Goal: Task Accomplishment & Management: Use online tool/utility

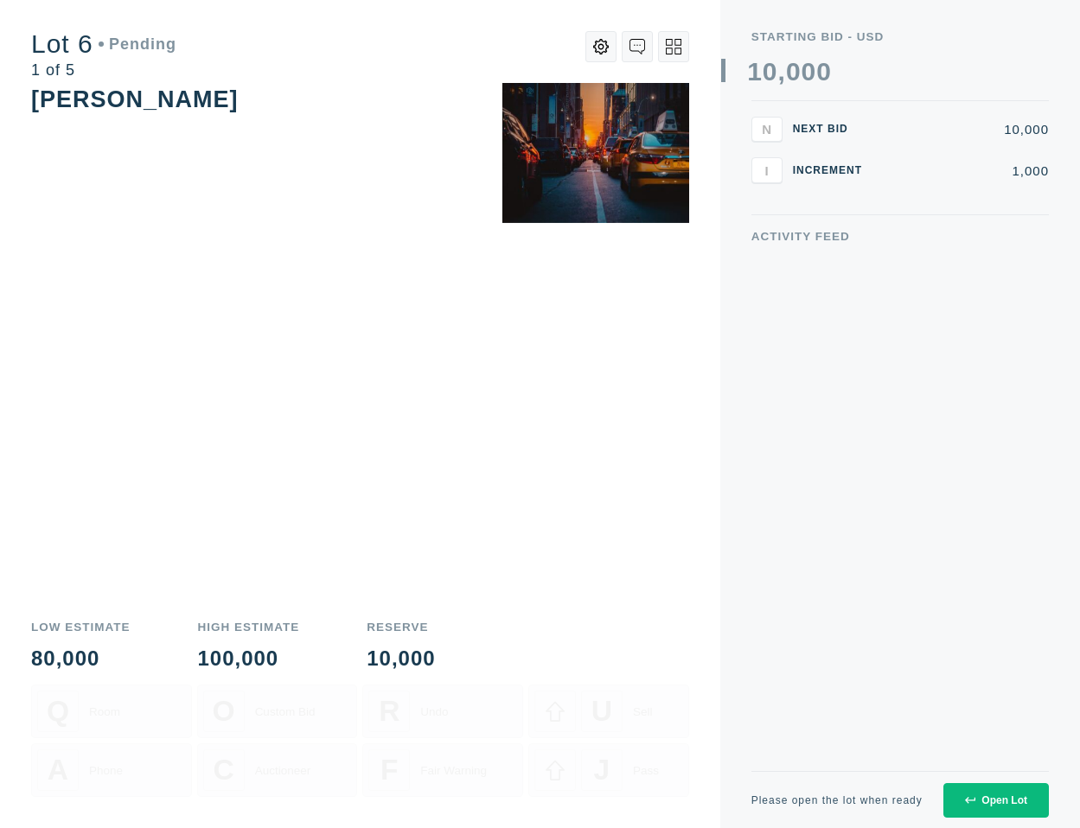
click at [996, 810] on button "Open Lot" at bounding box center [995, 800] width 105 height 35
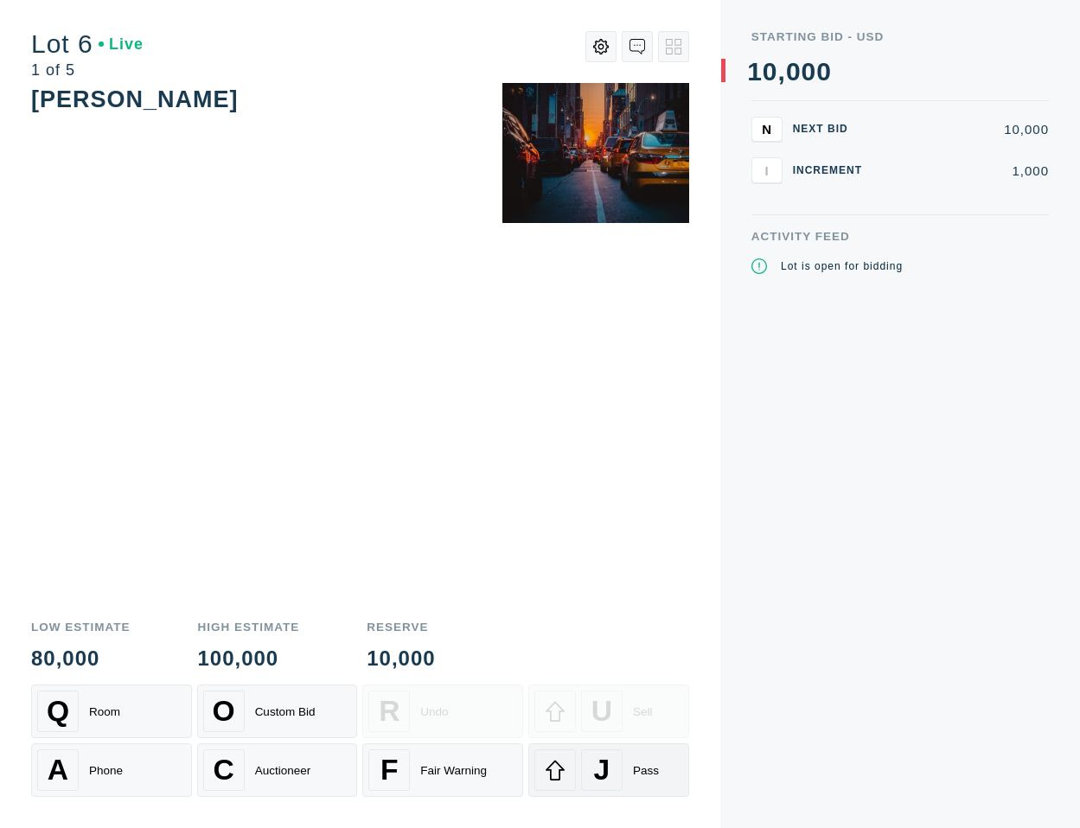
click at [624, 788] on div "J Pass" at bounding box center [608, 771] width 149 height 42
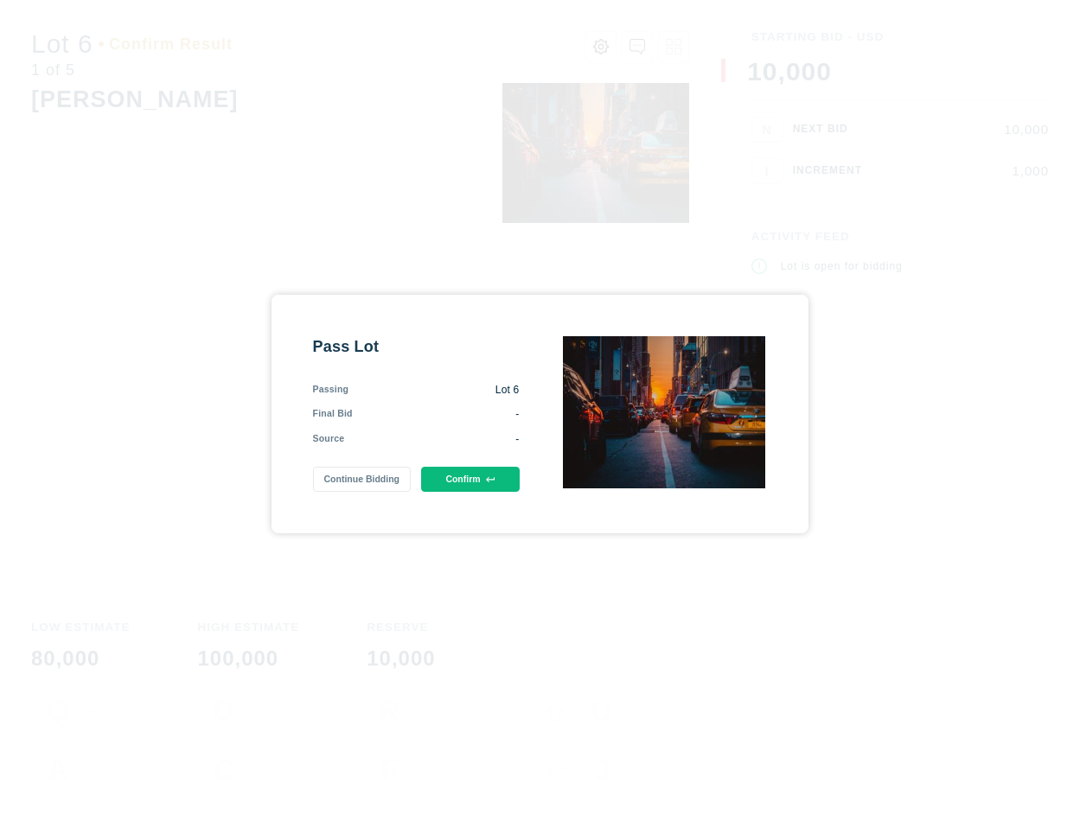
click at [482, 486] on button "Confirm" at bounding box center [470, 479] width 98 height 25
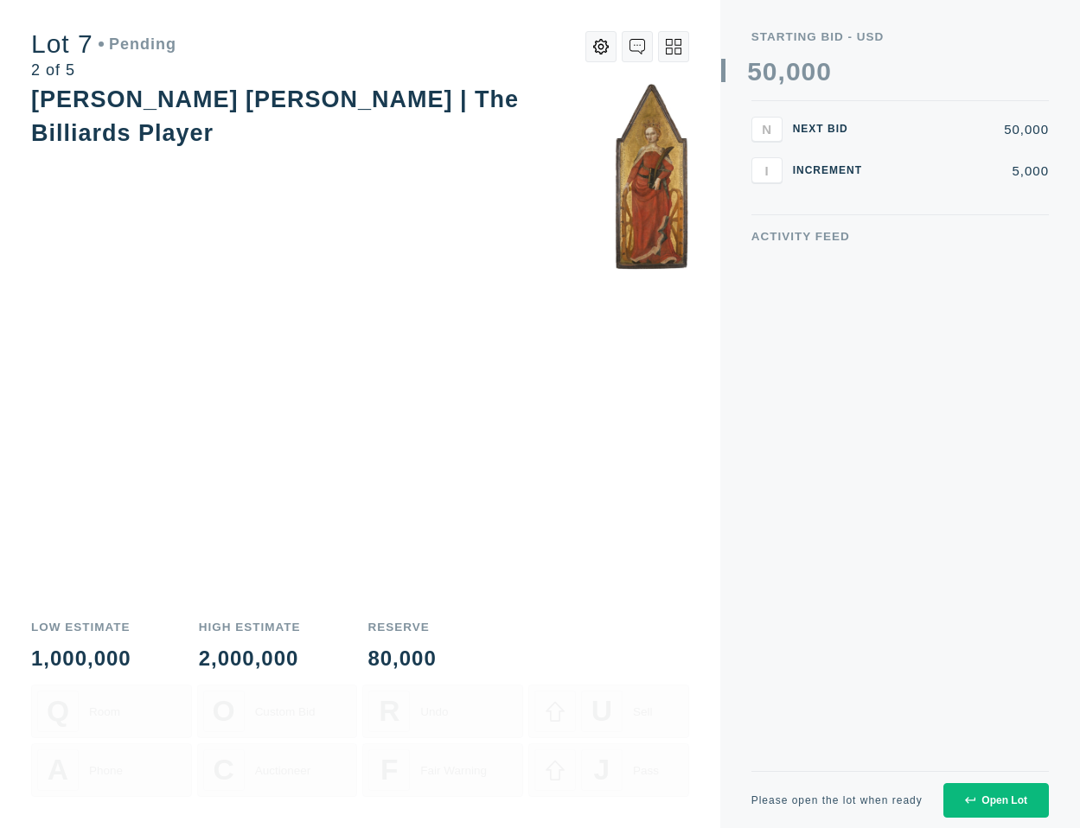
click at [1000, 801] on div "Open Lot" at bounding box center [996, 801] width 62 height 12
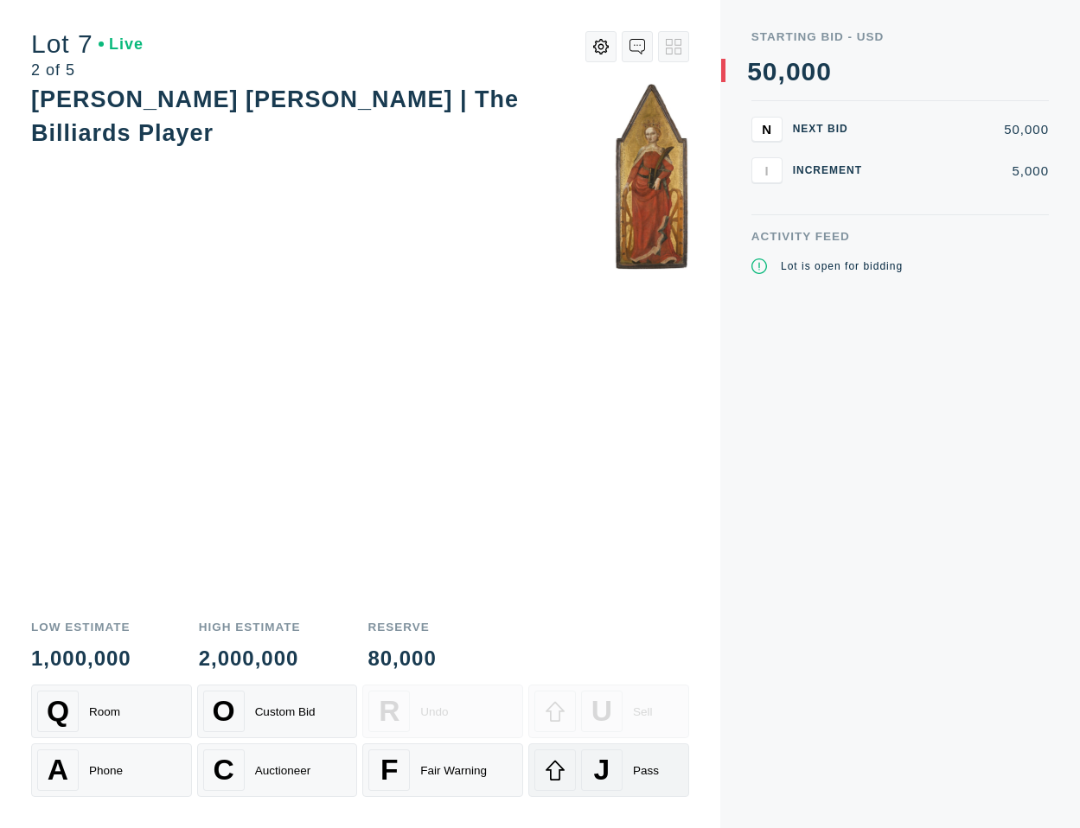
click at [611, 780] on div "J" at bounding box center [602, 771] width 42 height 42
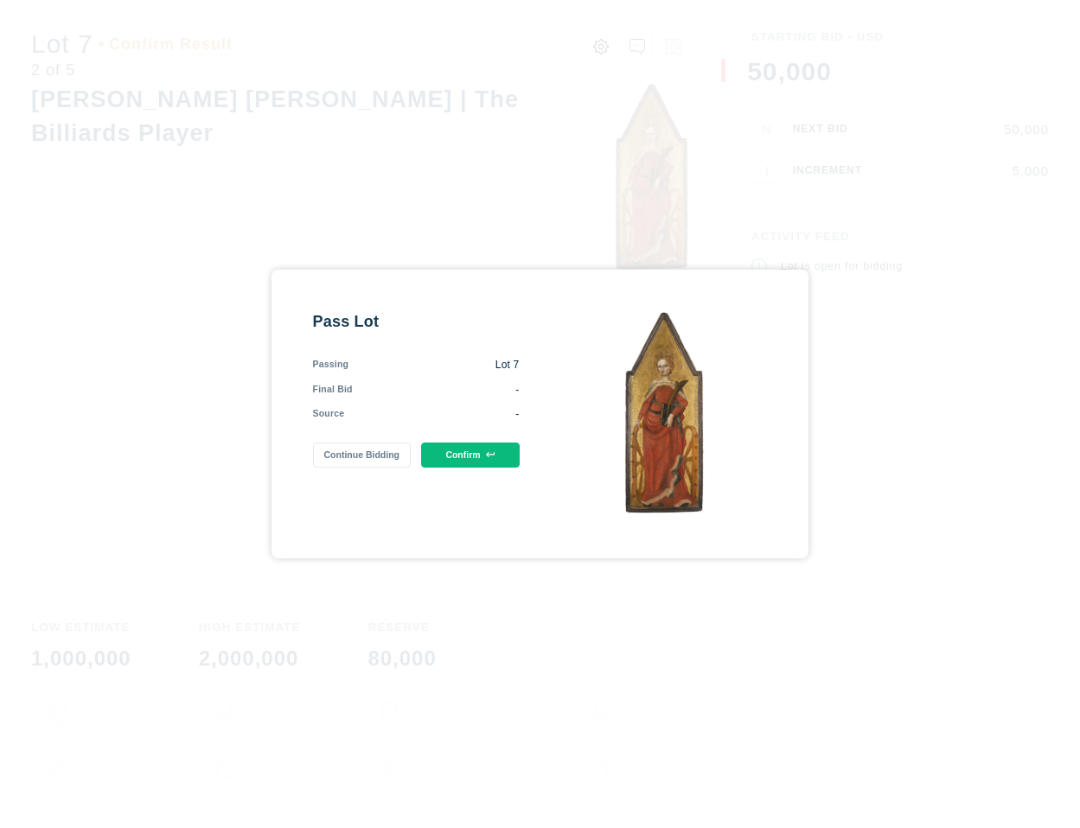
click at [481, 455] on button "Confirm" at bounding box center [470, 455] width 98 height 25
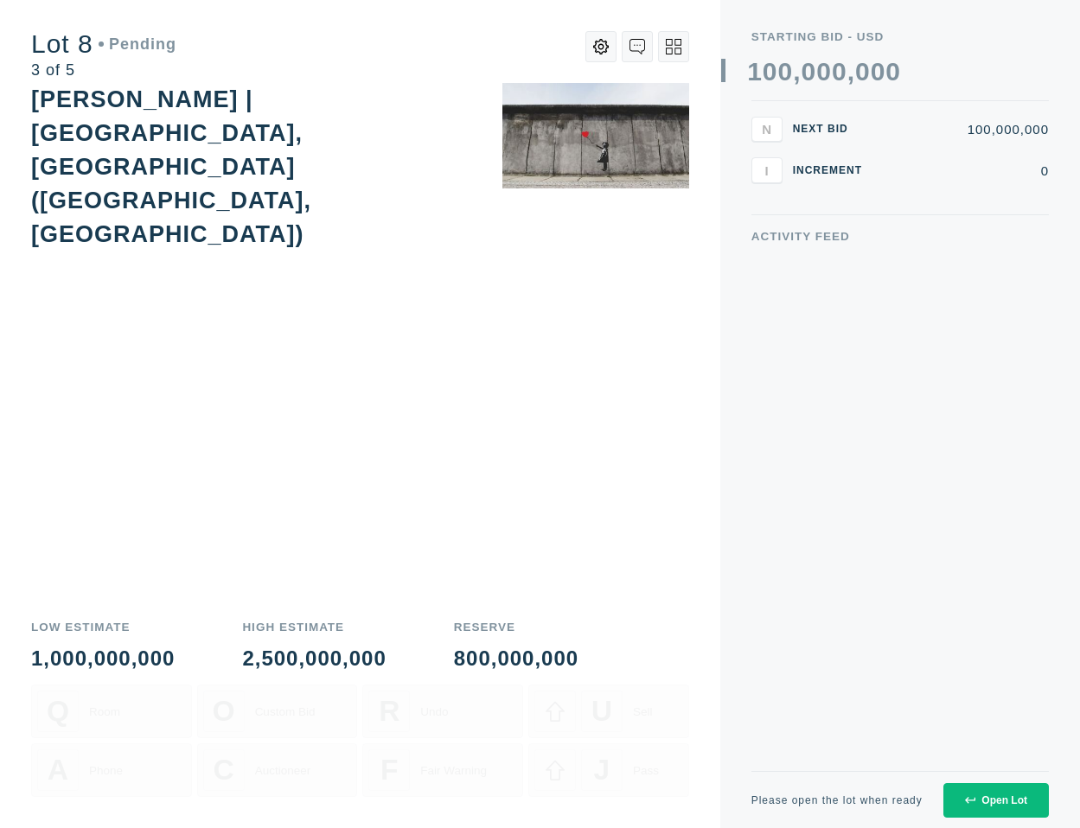
click at [997, 789] on button "Open Lot" at bounding box center [995, 800] width 105 height 35
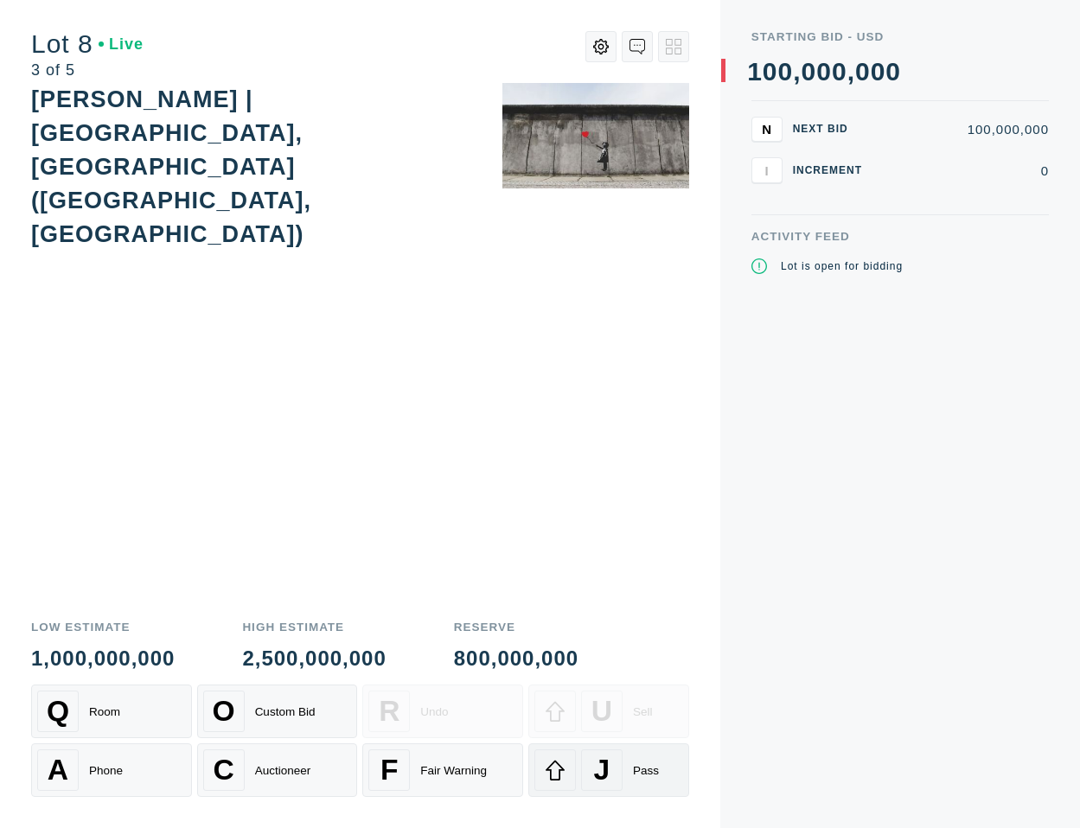
click at [577, 779] on div "J Pass" at bounding box center [608, 771] width 149 height 42
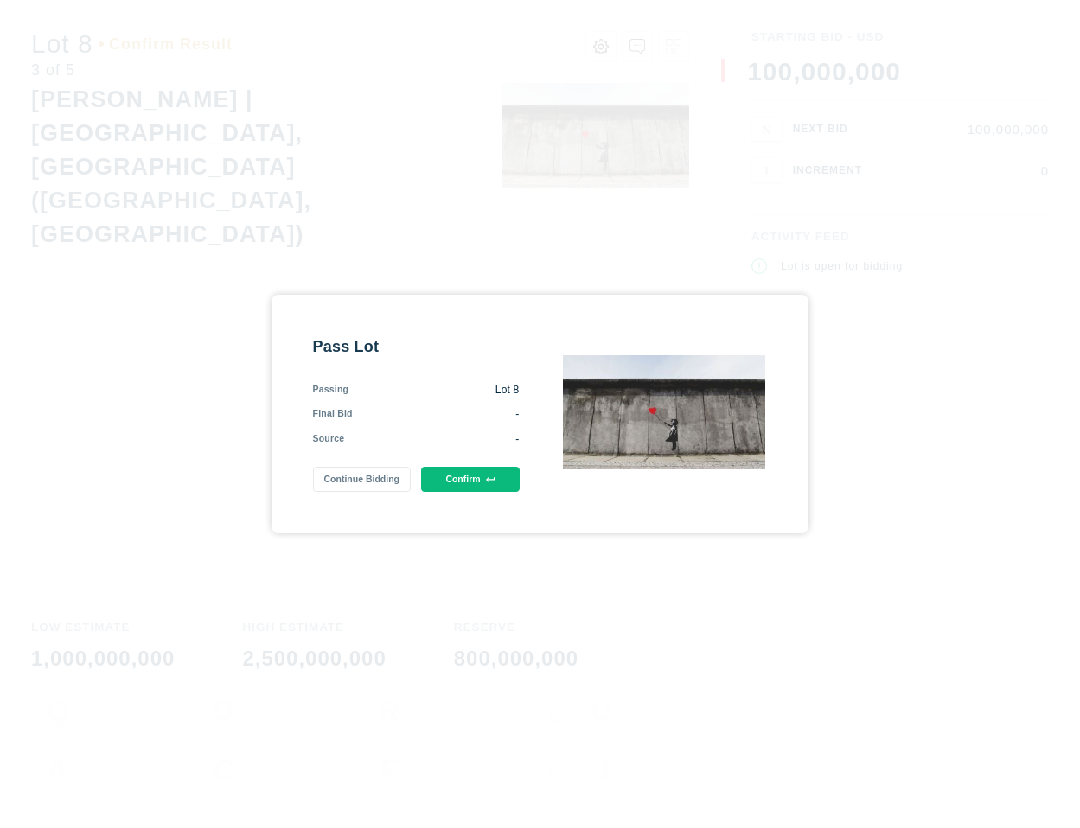
click at [502, 487] on button "Confirm" at bounding box center [470, 479] width 98 height 25
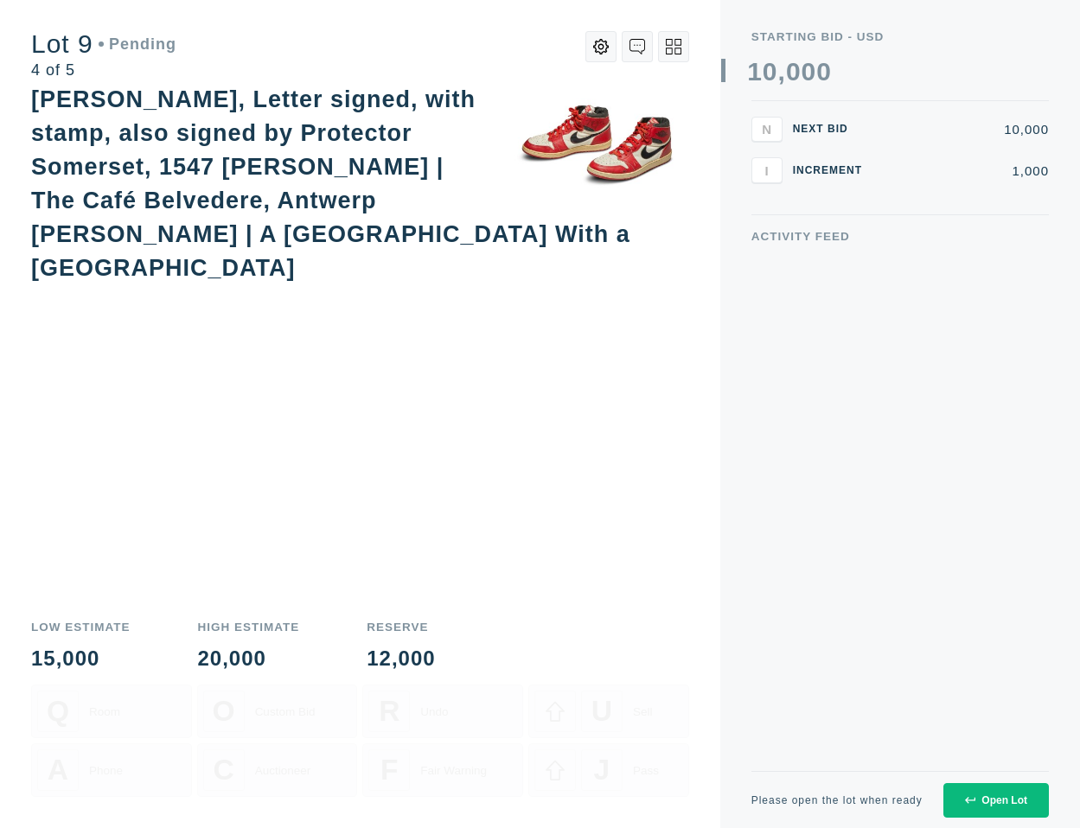
click at [990, 804] on div "Open Lot" at bounding box center [996, 801] width 62 height 12
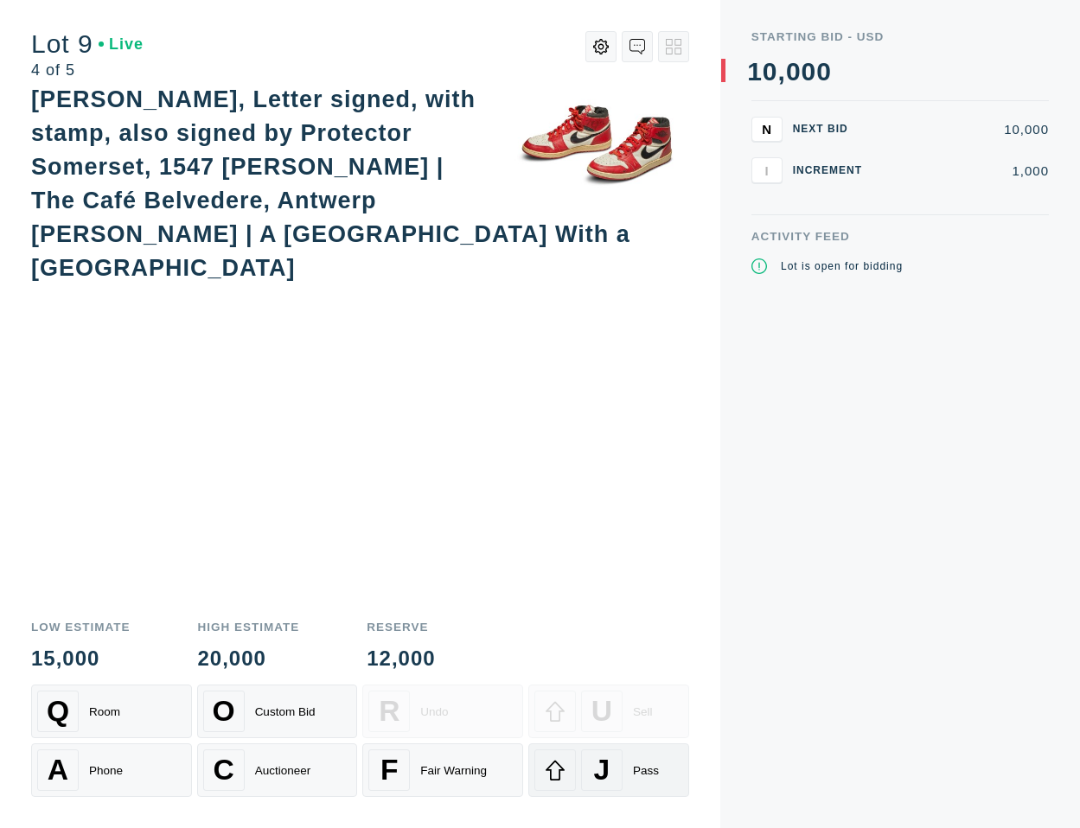
click at [614, 767] on div "J" at bounding box center [602, 771] width 42 height 42
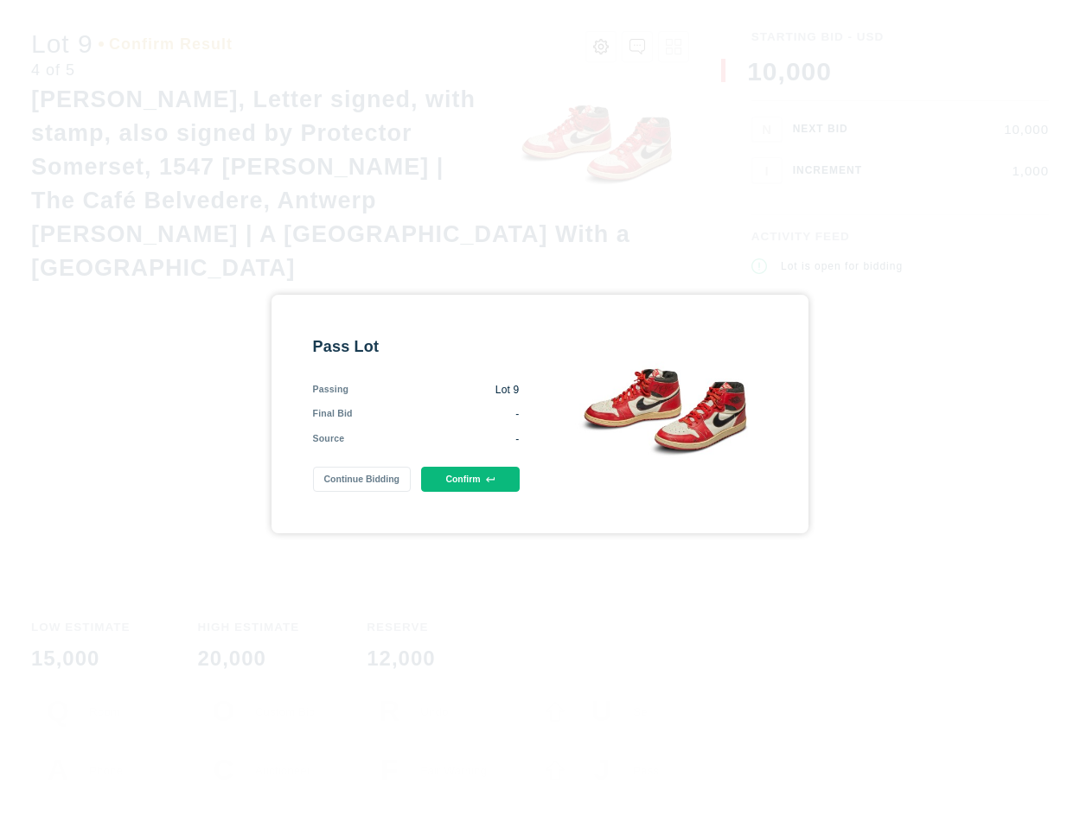
click at [458, 485] on button "Confirm" at bounding box center [470, 479] width 98 height 25
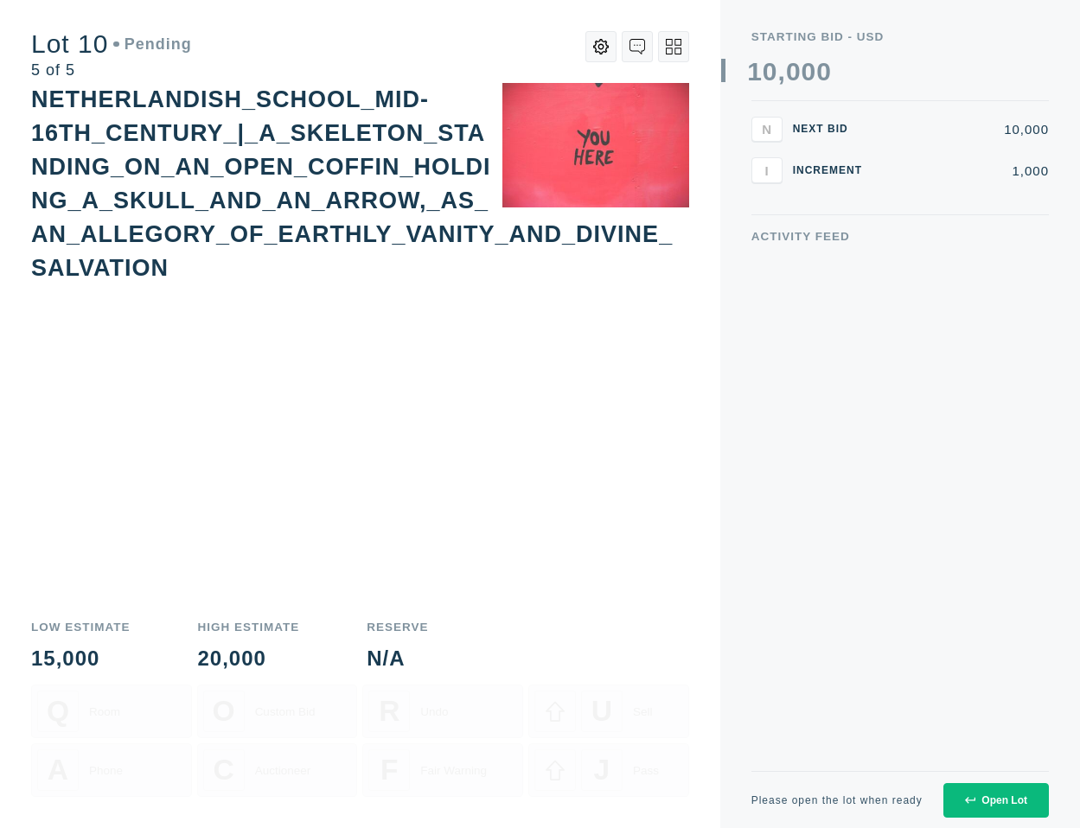
click at [1014, 800] on div "Open Lot" at bounding box center [996, 801] width 62 height 12
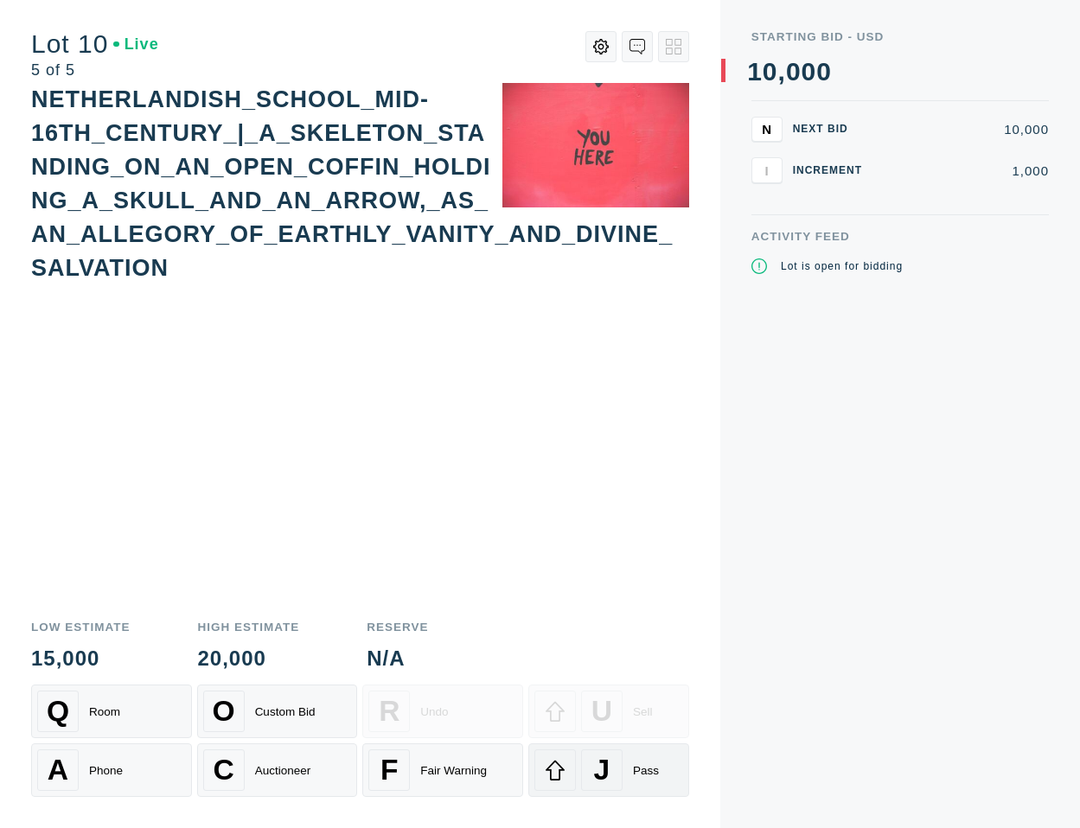
click at [597, 767] on span "J" at bounding box center [602, 770] width 16 height 33
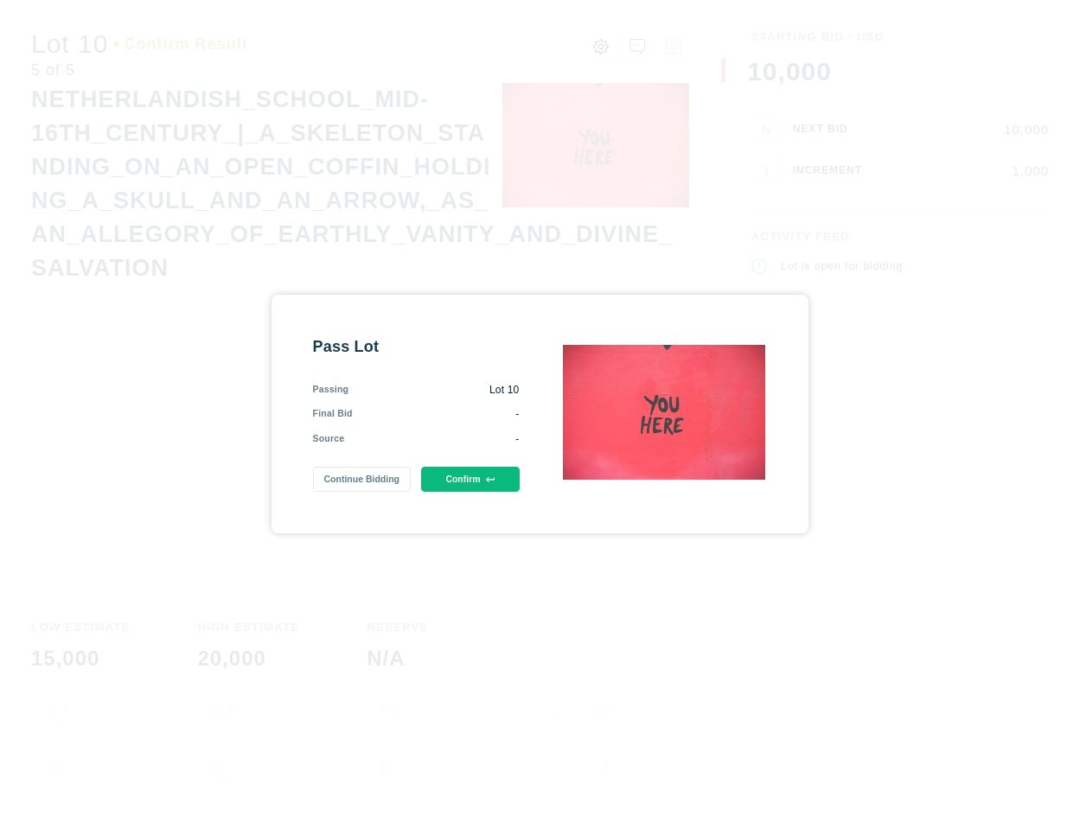
click at [479, 482] on button "Confirm" at bounding box center [470, 479] width 98 height 25
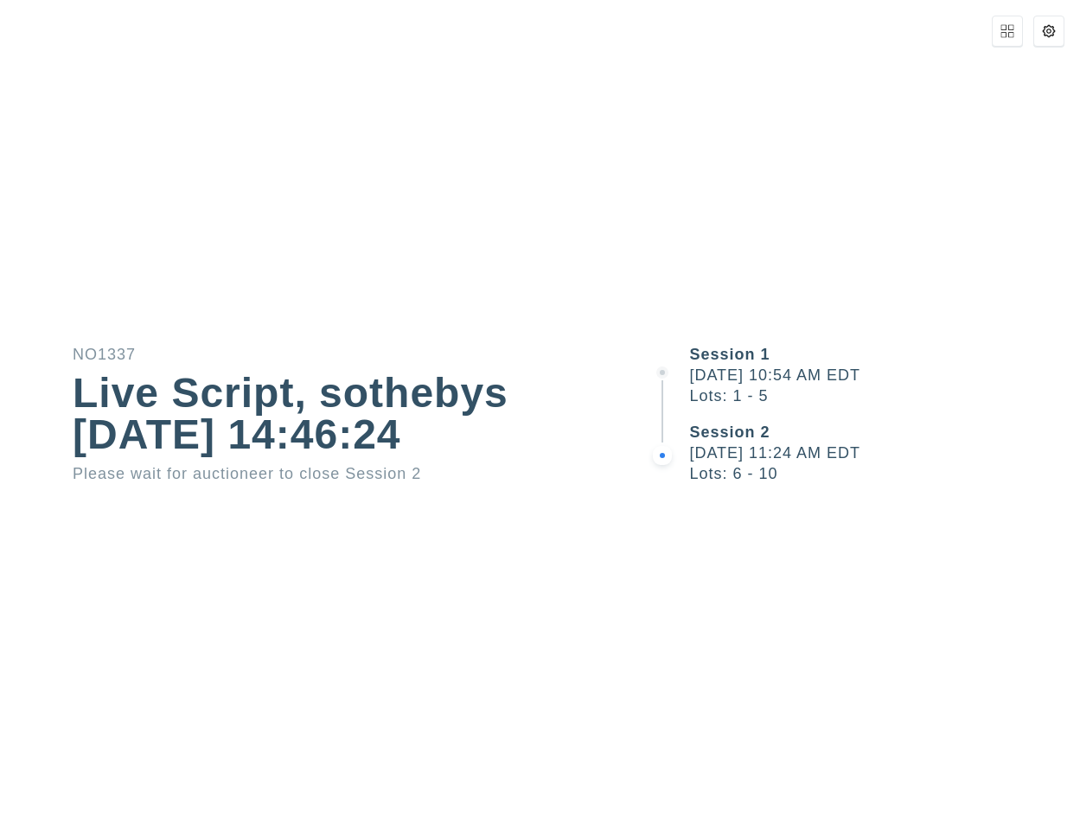
click at [613, 476] on div "NO1337 Live Script, sothebys [DATE] 14:46:24 Please wait for auctioneer to clos…" at bounding box center [324, 414] width 648 height 135
